Goal: Information Seeking & Learning: Learn about a topic

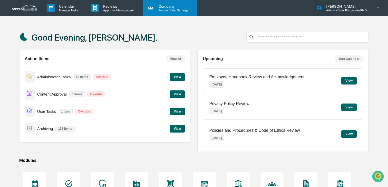
click at [165, 9] on p "People, Data, Settings" at bounding box center [173, 10] width 36 height 4
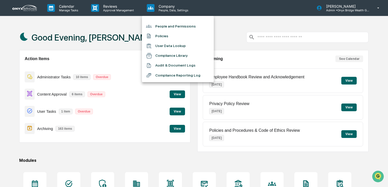
click at [218, 24] on div at bounding box center [194, 93] width 388 height 187
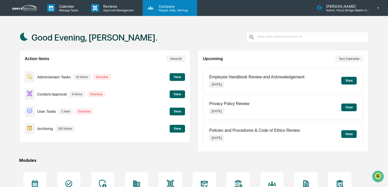
click at [149, 11] on icon at bounding box center [151, 8] width 8 height 8
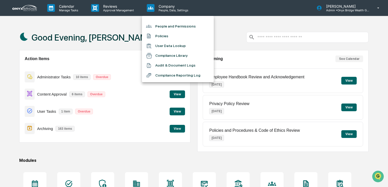
click at [164, 29] on li "People and Permissions" at bounding box center [178, 26] width 72 height 10
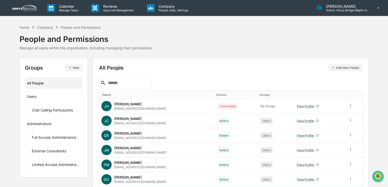
click at [121, 85] on input "text" at bounding box center [128, 83] width 44 height 7
type input "*"
click at [92, 27] on div "People and Permissions" at bounding box center [81, 27] width 40 height 4
click at [46, 28] on div "Company" at bounding box center [45, 27] width 16 height 4
click at [28, 10] on img at bounding box center [24, 8] width 25 height 6
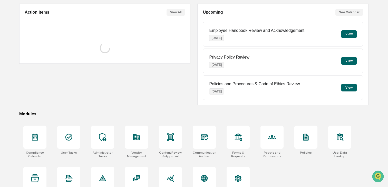
scroll to position [62, 0]
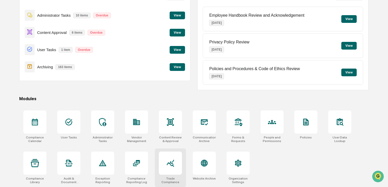
click at [176, 166] on div at bounding box center [170, 163] width 23 height 23
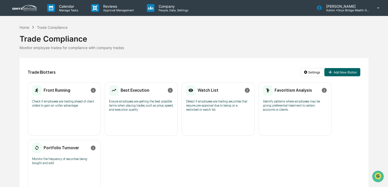
scroll to position [10, 0]
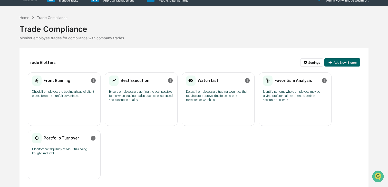
click at [61, 86] on div "Front Running" at bounding box center [51, 81] width 39 height 12
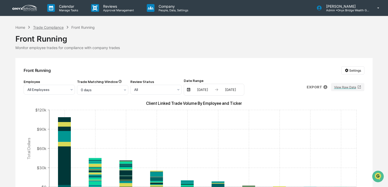
click at [60, 29] on div "Trade Compliance" at bounding box center [48, 27] width 31 height 4
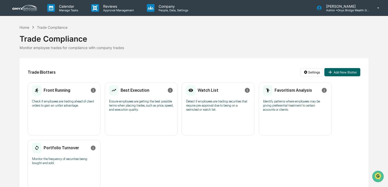
click at [57, 149] on h2 "Portfolio Turnover" at bounding box center [61, 147] width 35 height 5
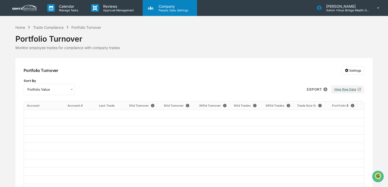
click at [162, 10] on p "People, Data, Settings" at bounding box center [173, 10] width 36 height 4
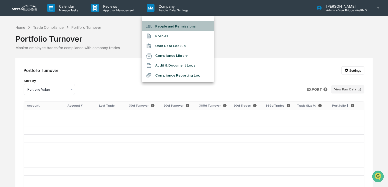
click at [170, 26] on li "People and Permissions" at bounding box center [178, 26] width 72 height 10
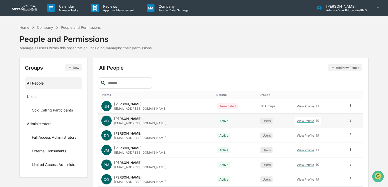
click at [128, 118] on div "[PERSON_NAME]" at bounding box center [127, 119] width 27 height 4
click at [300, 122] on div "View Profile" at bounding box center [306, 121] width 19 height 4
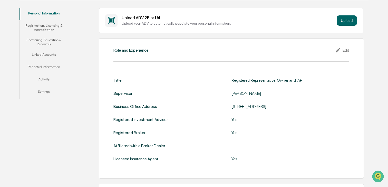
click at [53, 52] on button "Linked Accounts" at bounding box center [44, 55] width 49 height 12
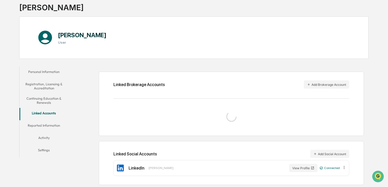
scroll to position [54, 0]
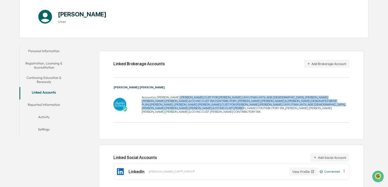
drag, startPoint x: 274, startPoint y: 108, endPoint x: 183, endPoint y: 97, distance: 92.5
click at [183, 97] on div "Account(s): JARED MICHAEL COHEN CUST FOR AVA HARPER COHEN UNYUTMA UNTIL AGE 21,…" at bounding box center [246, 105] width 208 height 18
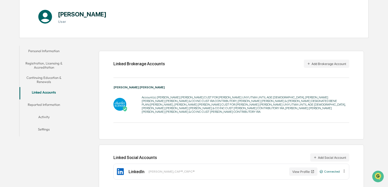
click at [272, 111] on div "Account(s): JARED MICHAEL COHEN CUST FOR AVA HARPER COHEN UNYUTMA UNTIL AGE 21,…" at bounding box center [246, 104] width 208 height 21
click at [315, 66] on button "Add Brokerage Account" at bounding box center [326, 64] width 45 height 8
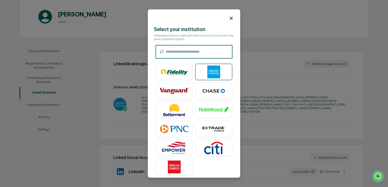
click at [207, 68] on img at bounding box center [213, 72] width 29 height 13
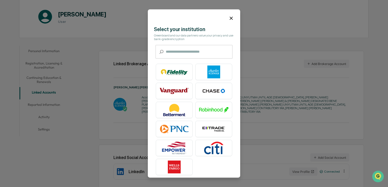
click at [232, 17] on icon at bounding box center [232, 18] width 6 height 6
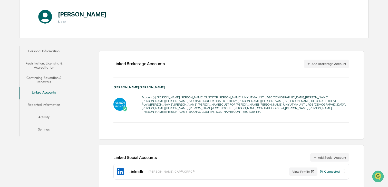
scroll to position [0, 0]
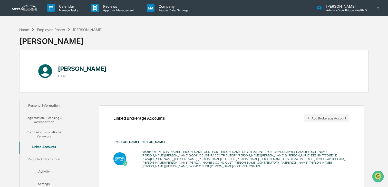
click at [35, 8] on img at bounding box center [24, 8] width 25 height 6
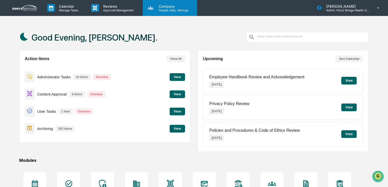
click at [164, 7] on p "Company" at bounding box center [173, 6] width 36 height 4
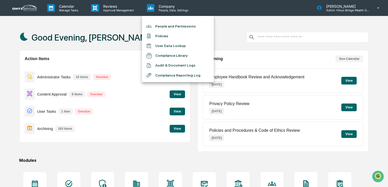
click at [162, 23] on li "People and Permissions" at bounding box center [178, 26] width 72 height 10
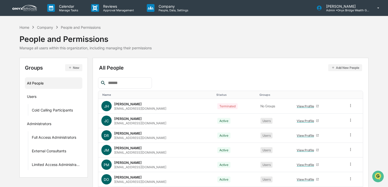
click at [25, 8] on img at bounding box center [24, 8] width 25 height 6
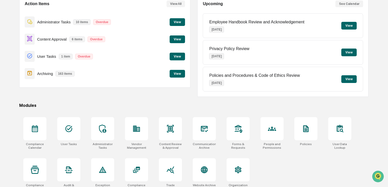
scroll to position [62, 0]
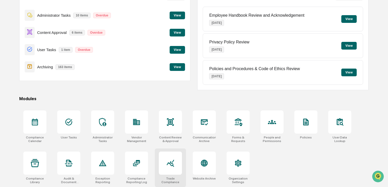
click at [170, 159] on icon at bounding box center [170, 163] width 8 height 8
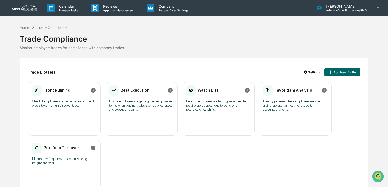
scroll to position [10, 0]
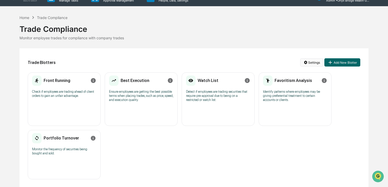
click at [304, 61] on html "Calendar Manage Tasks Reviews Approval Management Company People, Data, Setting…" at bounding box center [194, 83] width 388 height 187
click at [295, 88] on div "View Activity Logs" at bounding box center [310, 89] width 55 height 8
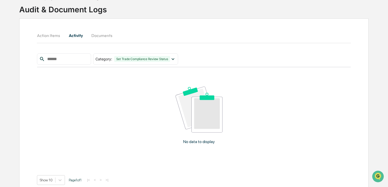
scroll to position [37, 0]
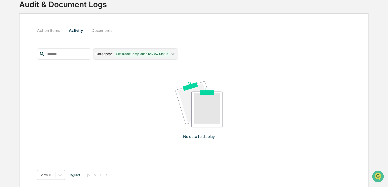
click at [174, 52] on icon at bounding box center [173, 54] width 6 height 6
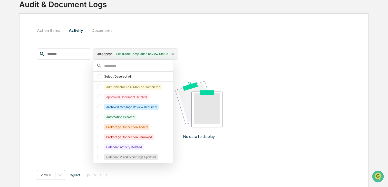
scroll to position [11, 0]
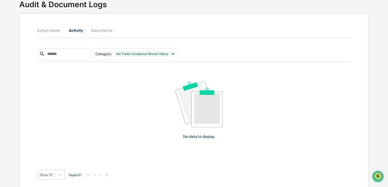
click at [200, 37] on div "Action Items Activity Documents" at bounding box center [194, 36] width 314 height 24
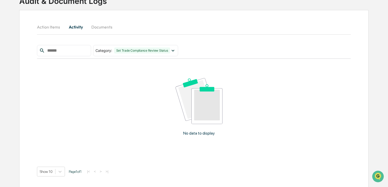
scroll to position [0, 0]
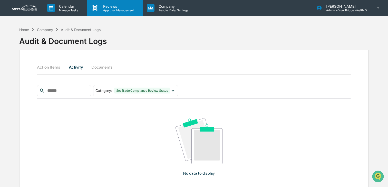
click at [116, 7] on p "Reviews" at bounding box center [118, 6] width 38 height 4
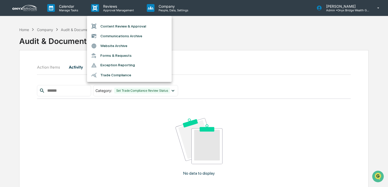
click at [107, 74] on li "Trade Compliance" at bounding box center [129, 75] width 85 height 10
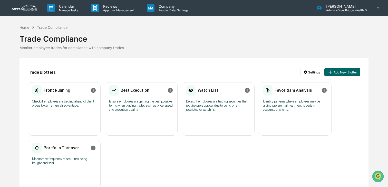
click at [142, 93] on div "Best Execution" at bounding box center [129, 91] width 41 height 12
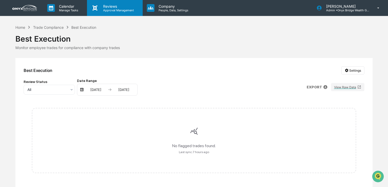
click at [121, 16] on div "Reviews Approval Management" at bounding box center [114, 8] width 55 height 16
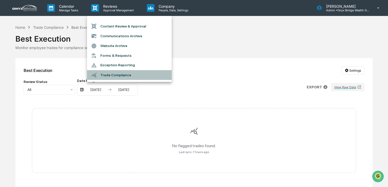
click at [114, 72] on li "Trade Compliance" at bounding box center [129, 75] width 85 height 10
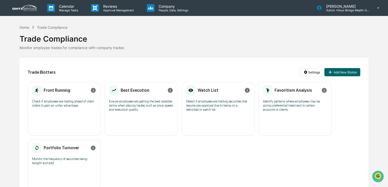
click at [210, 95] on div "Watch List" at bounding box center [202, 91] width 33 height 12
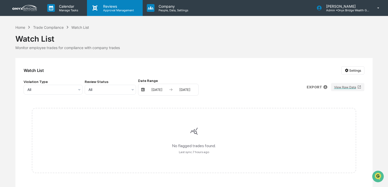
click at [125, 16] on div "Reviews Approval Management" at bounding box center [114, 8] width 55 height 16
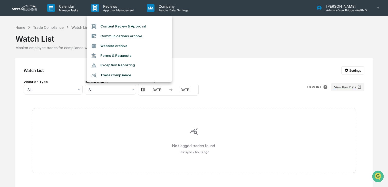
click at [127, 75] on li "Trade Compliance" at bounding box center [129, 75] width 85 height 10
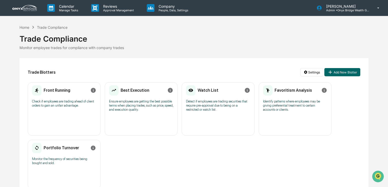
click at [279, 100] on p "Identify patterns where employees may be giving preferential treatment to certa…" at bounding box center [295, 105] width 64 height 12
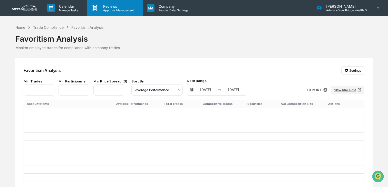
click at [120, 10] on p "Approval Management" at bounding box center [118, 10] width 38 height 4
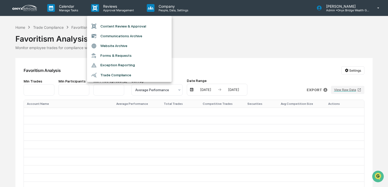
click at [145, 75] on li "Trade Compliance" at bounding box center [129, 75] width 85 height 10
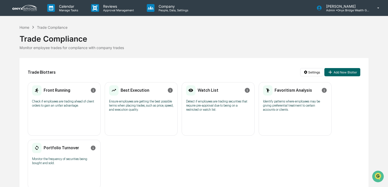
click at [66, 106] on p "Check if employees are trading ahead of client orders to gain an unfair advanta…" at bounding box center [64, 103] width 64 height 8
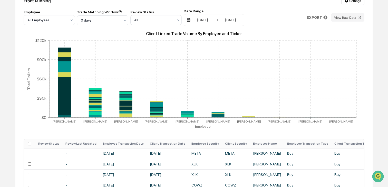
scroll to position [71, 0]
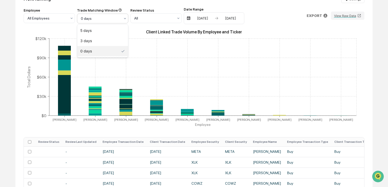
click at [126, 18] on icon at bounding box center [125, 18] width 4 height 4
click at [74, 17] on icon at bounding box center [72, 18] width 4 height 4
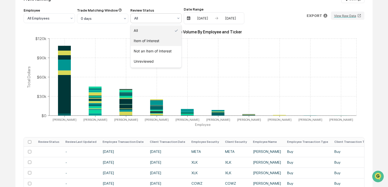
click at [165, 40] on div "Item of Interest" at bounding box center [156, 41] width 51 height 10
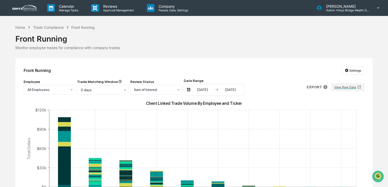
click at [26, 10] on img at bounding box center [24, 8] width 25 height 6
